Goal: Information Seeking & Learning: Check status

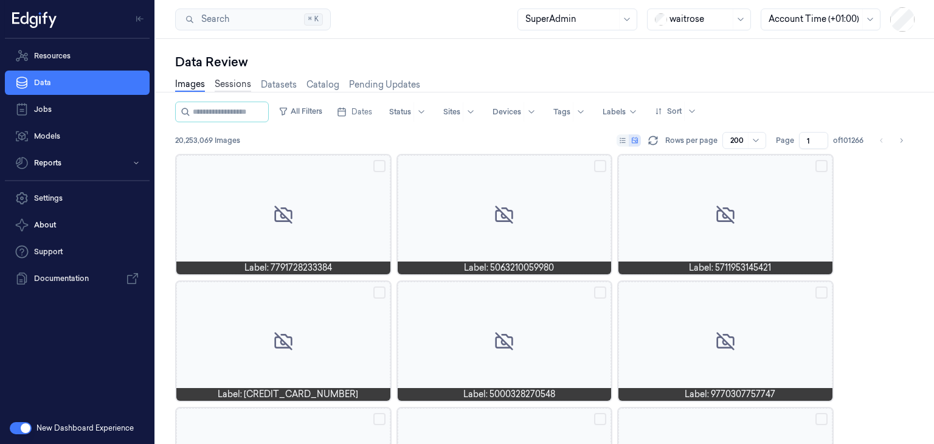
click at [243, 89] on link "Sessions" at bounding box center [233, 85] width 36 height 14
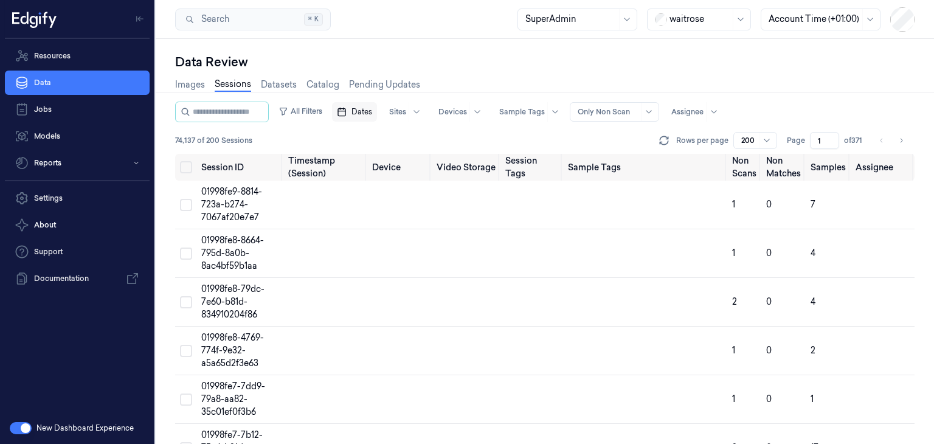
click at [372, 108] on span "Dates" at bounding box center [361, 111] width 21 height 11
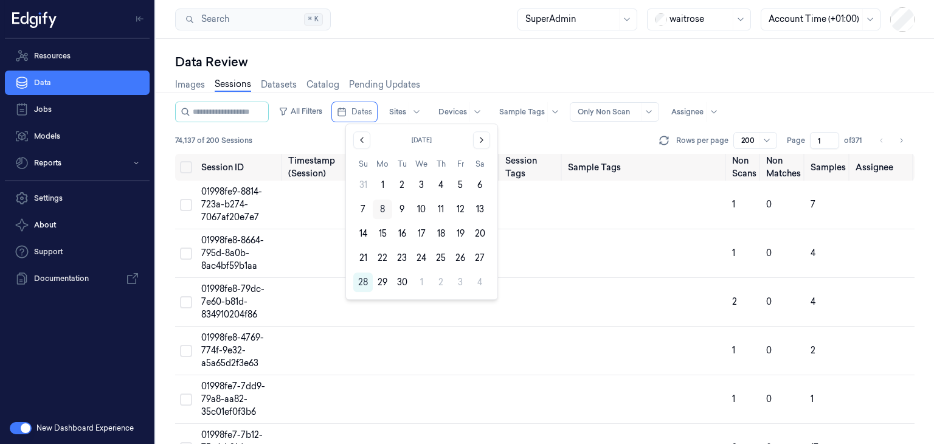
click at [378, 215] on button "8" at bounding box center [382, 208] width 19 height 19
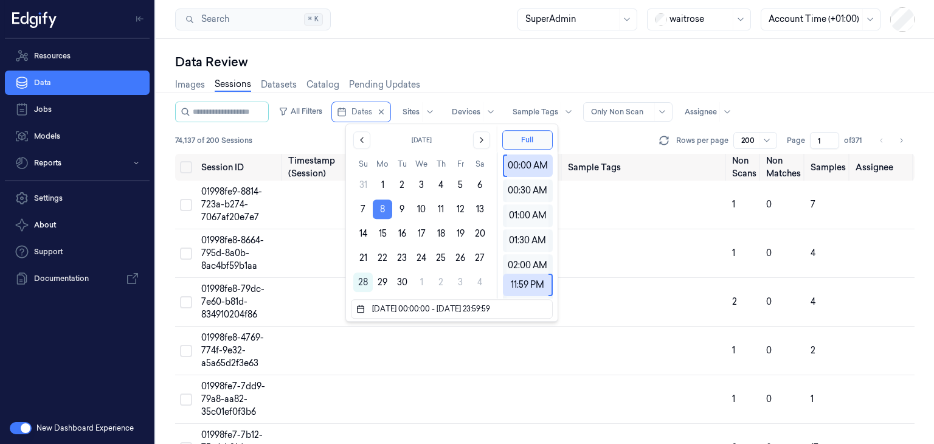
click at [379, 215] on button "8" at bounding box center [382, 208] width 19 height 19
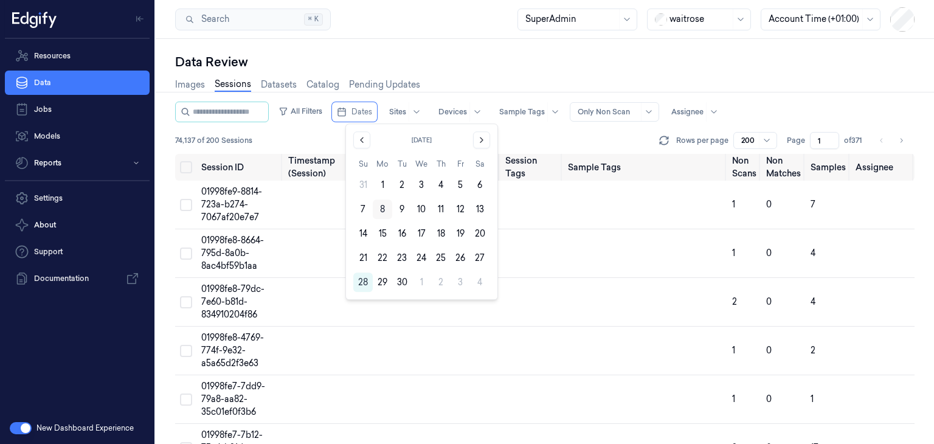
click at [378, 210] on button "8" at bounding box center [382, 208] width 19 height 19
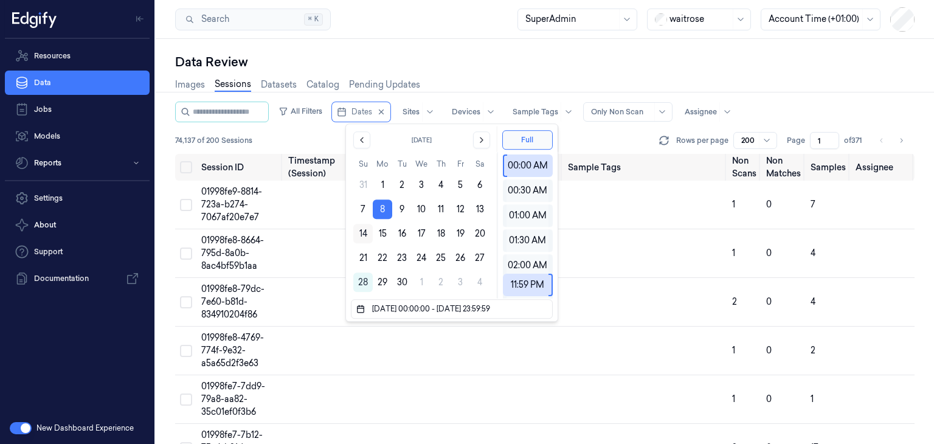
click at [365, 233] on button "14" at bounding box center [362, 233] width 19 height 19
type input "[DATE] 00:00:00 - [DATE] 23:59:59"
click at [624, 142] on div "74,137 of 200 Sessions Rows per page 200 Page 1 of 371" at bounding box center [544, 140] width 739 height 17
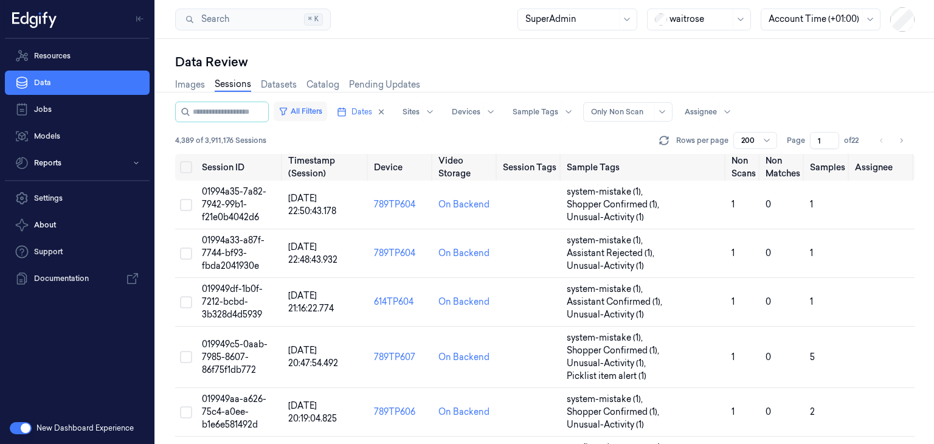
click at [319, 110] on button "All Filters" at bounding box center [301, 111] width 54 height 19
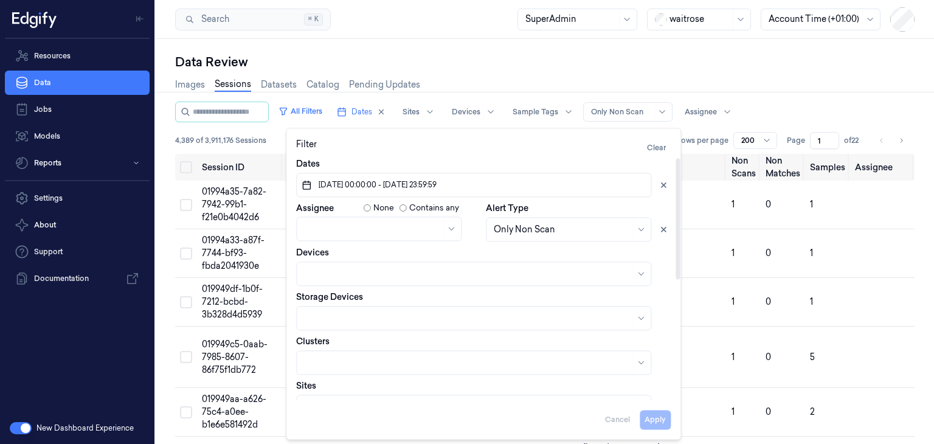
click at [482, 185] on button "[DATE] 00:00:00 - [DATE] 23:59:59" at bounding box center [473, 185] width 355 height 24
